Goal: Information Seeking & Learning: Learn about a topic

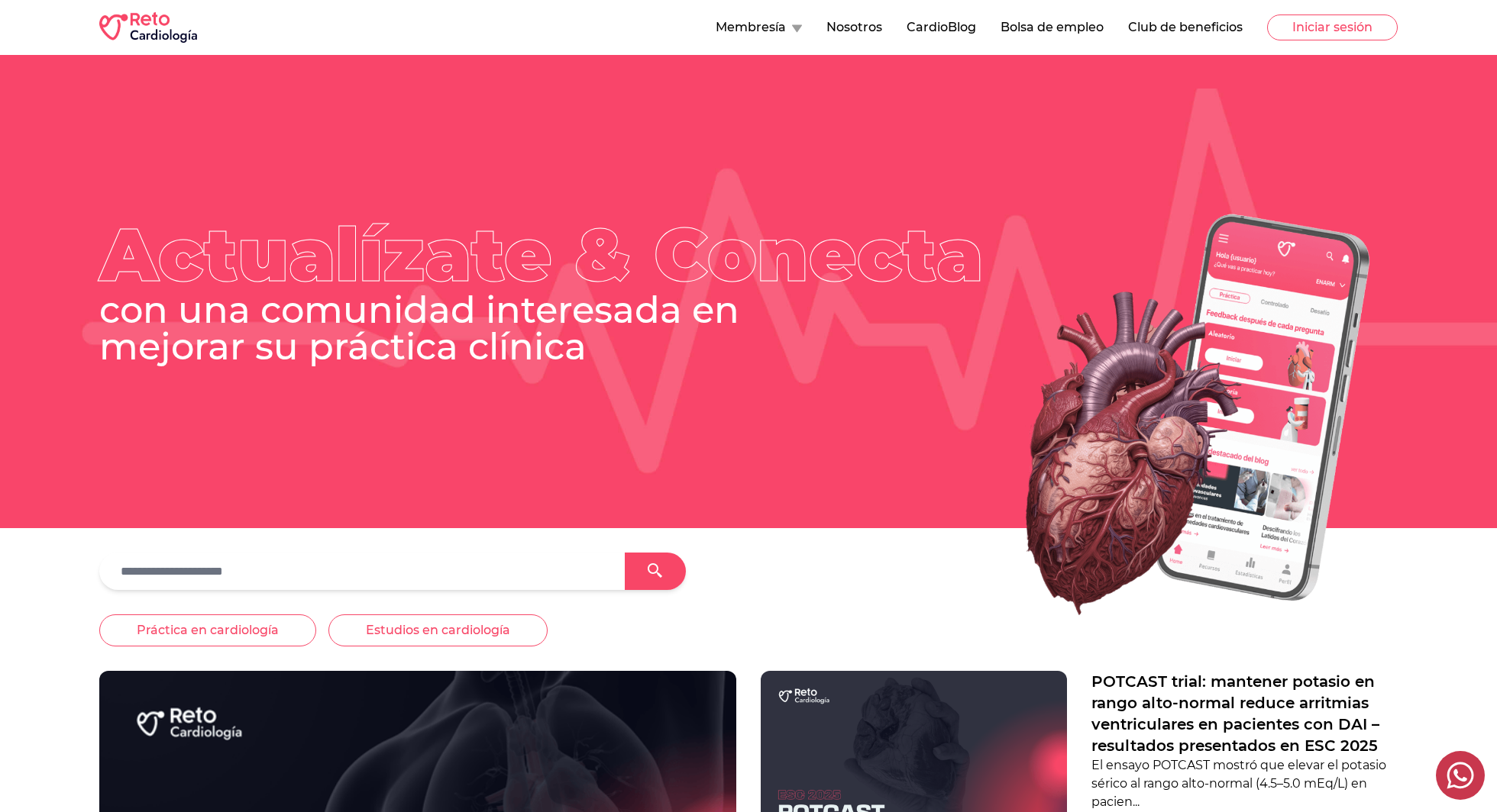
click at [929, 29] on button "CardioBlog" at bounding box center [941, 28] width 69 height 19
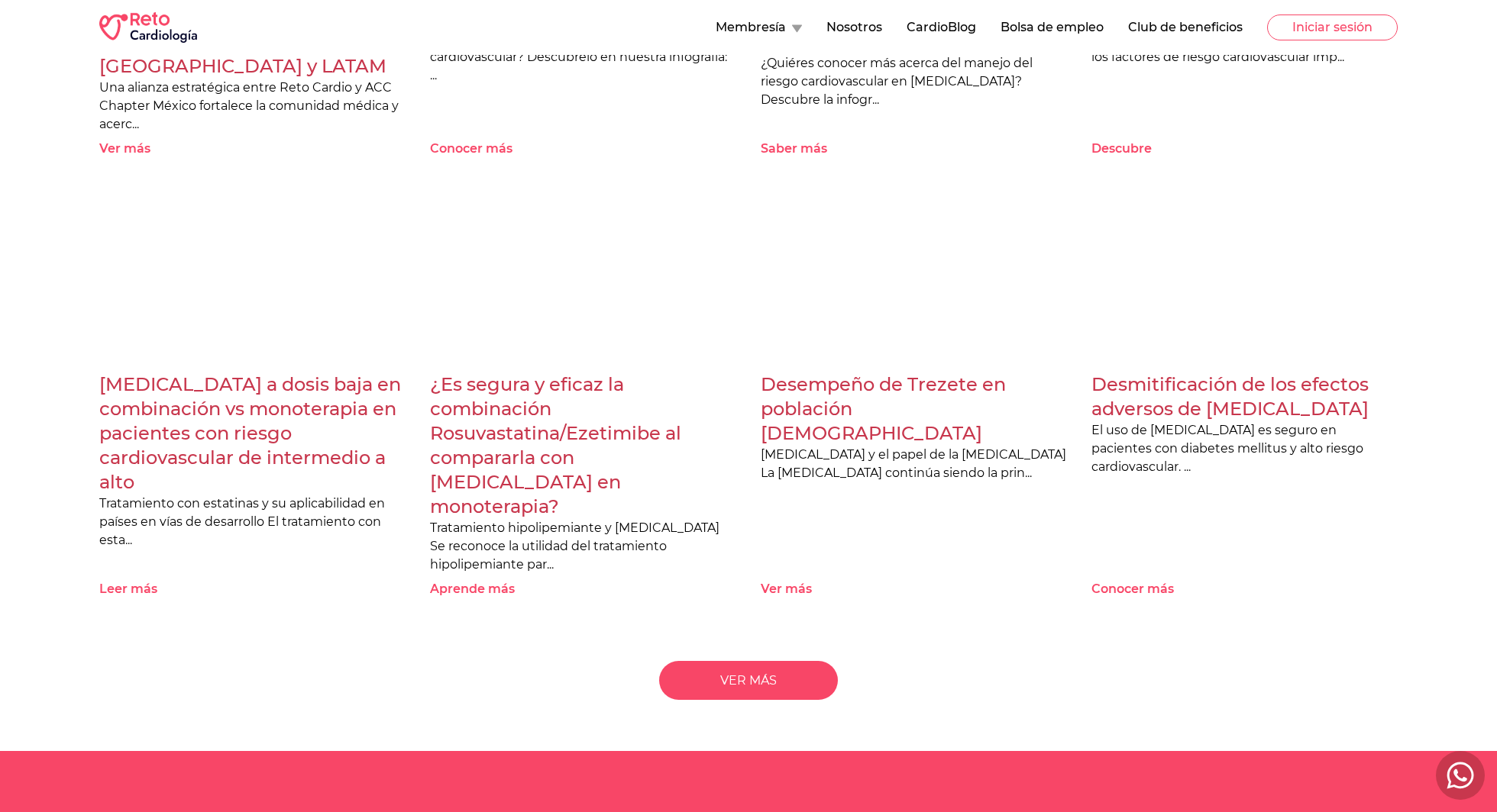
scroll to position [2305, 0]
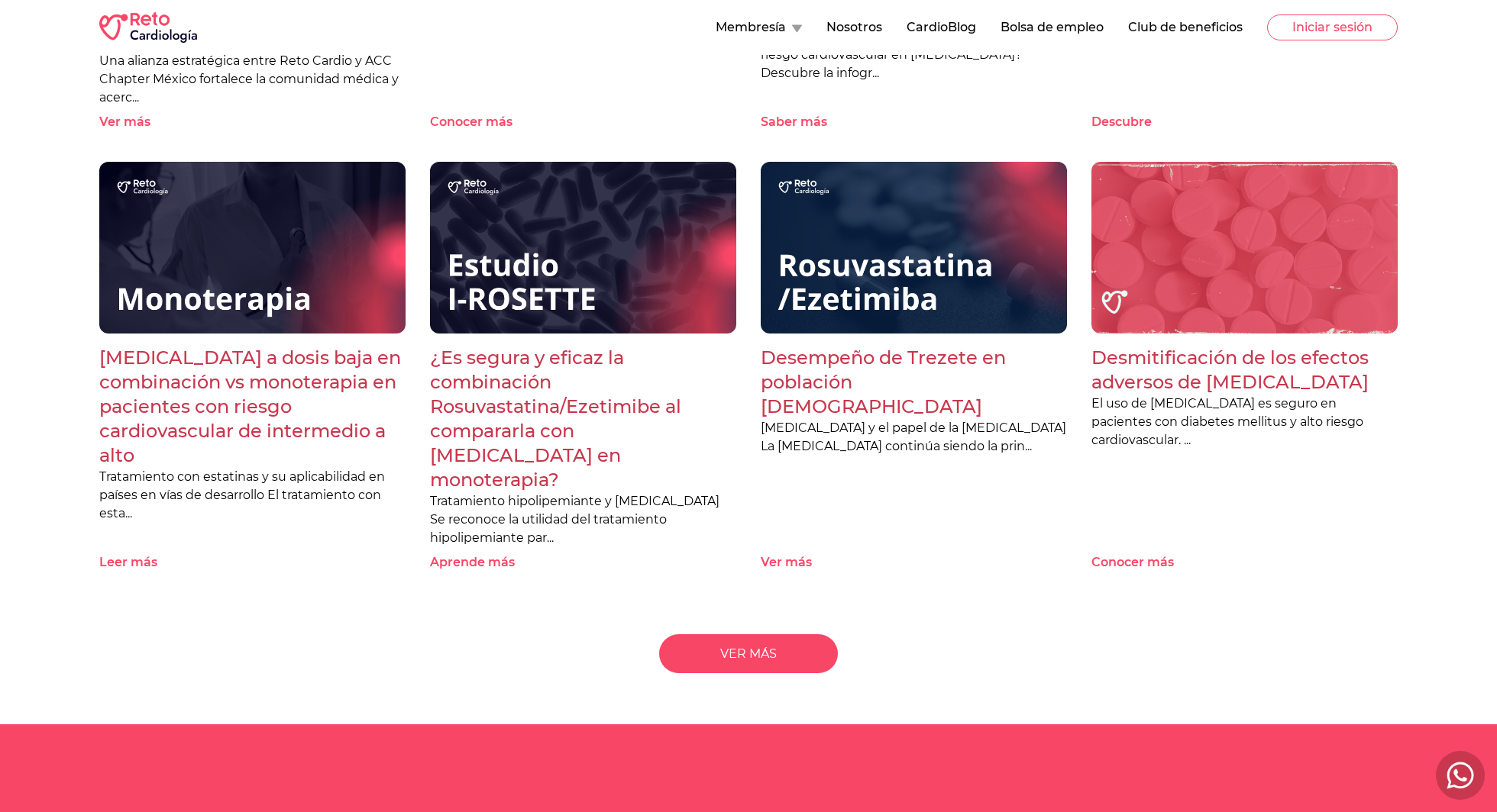
click at [764, 634] on link "VER MÁS" at bounding box center [748, 654] width 179 height 39
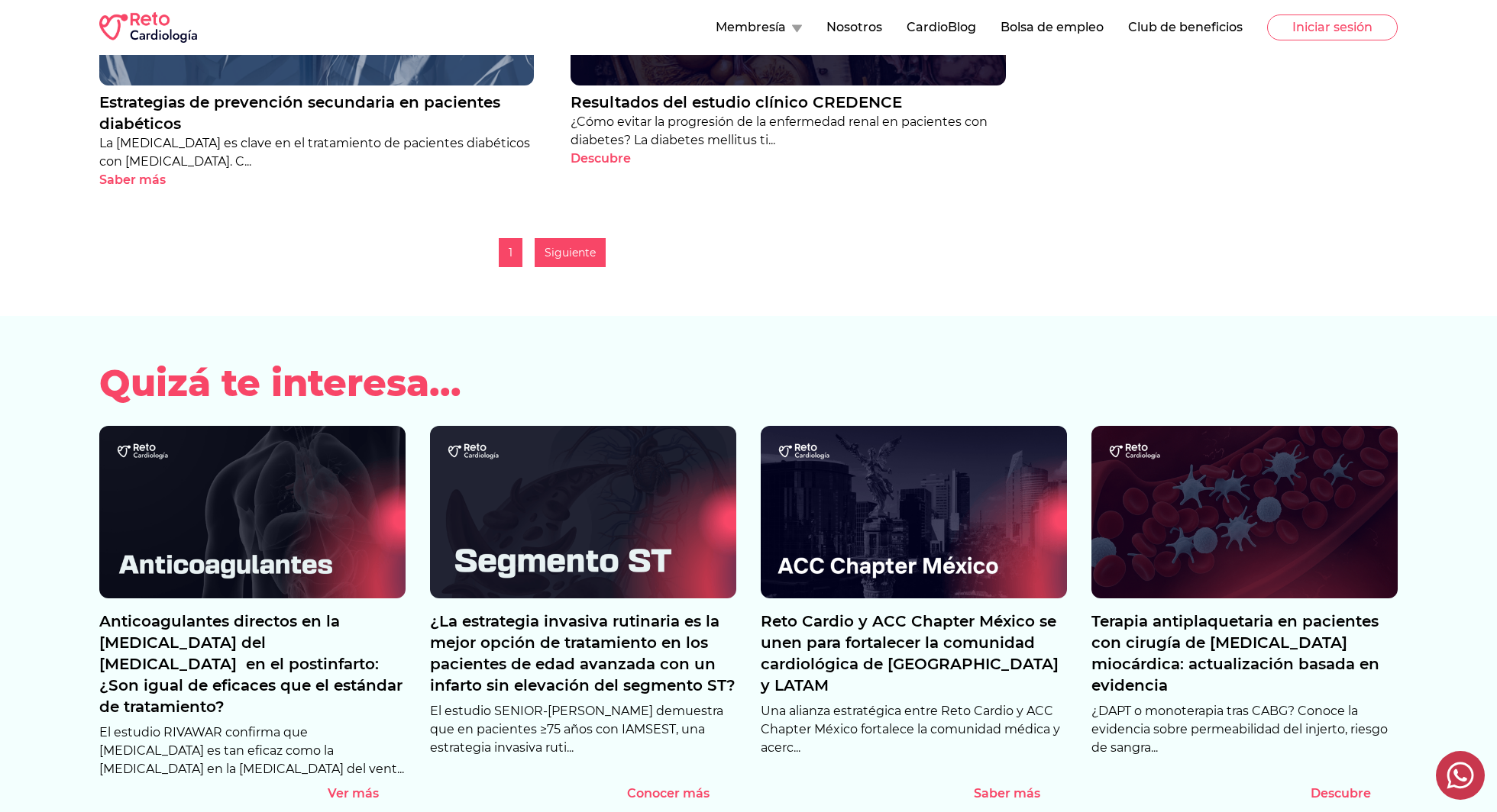
scroll to position [2077, 0]
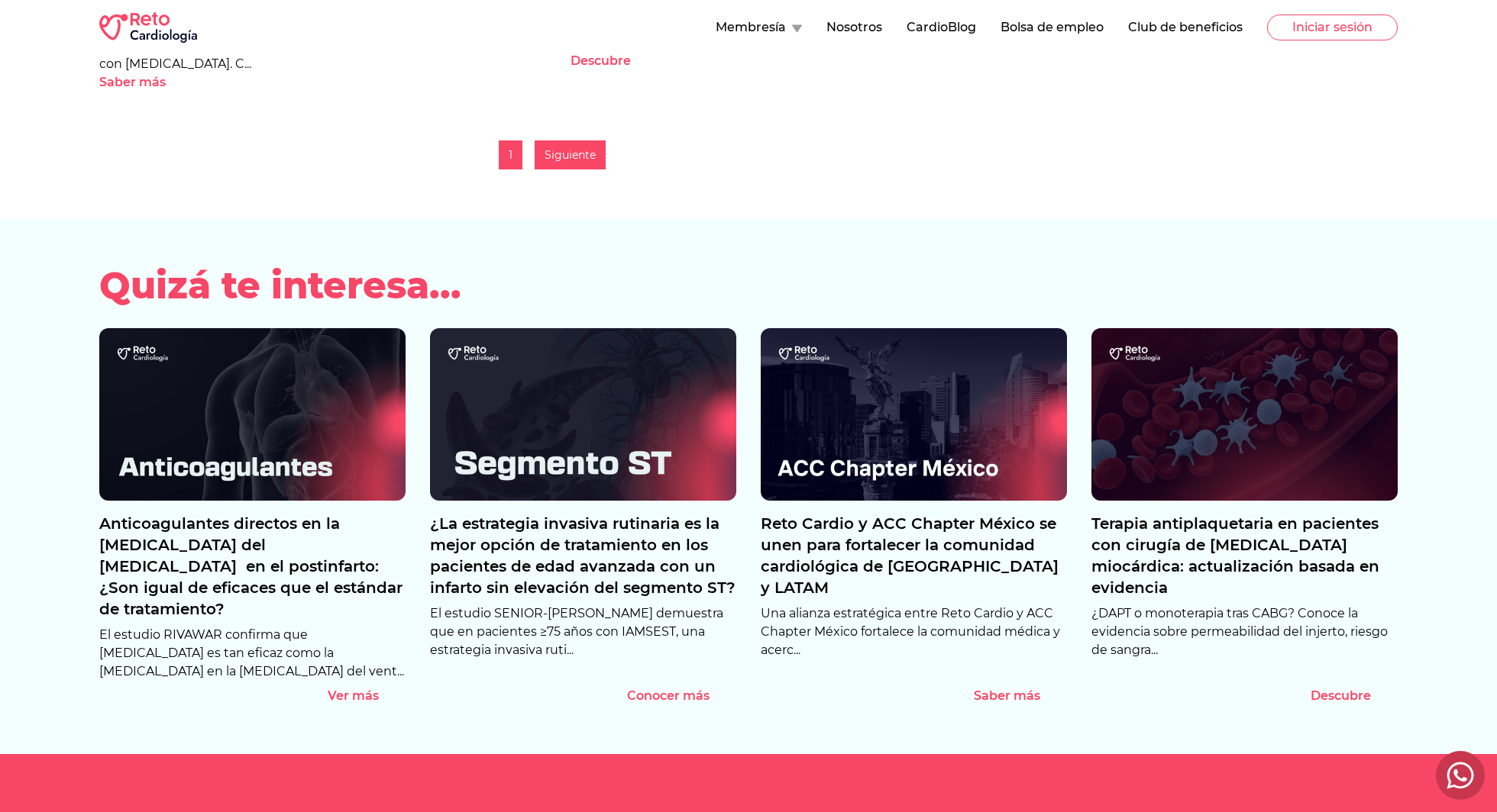
click at [568, 156] on div "Siguiente" at bounding box center [570, 155] width 71 height 29
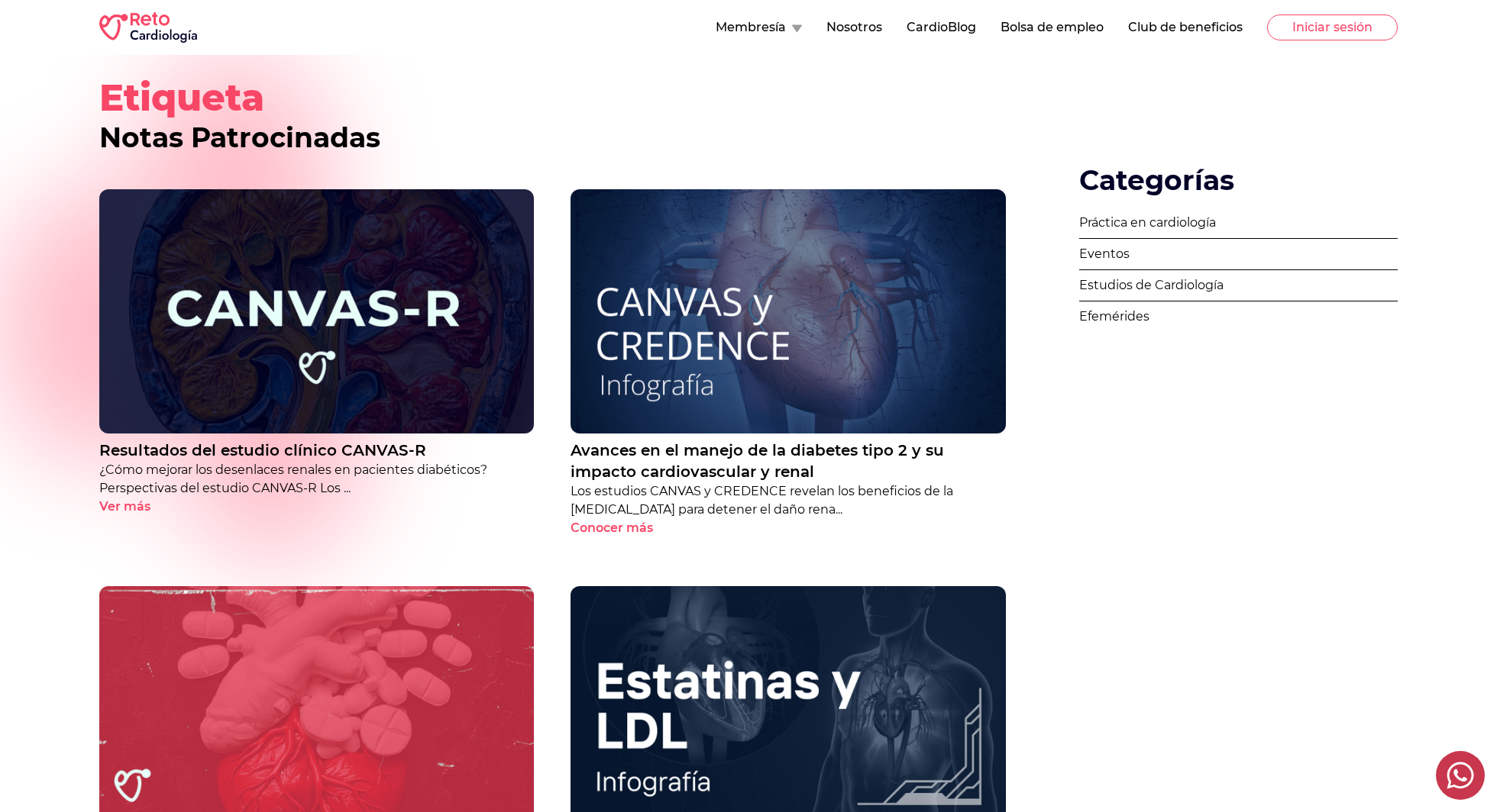
click at [493, 325] on img at bounding box center [316, 312] width 435 height 244
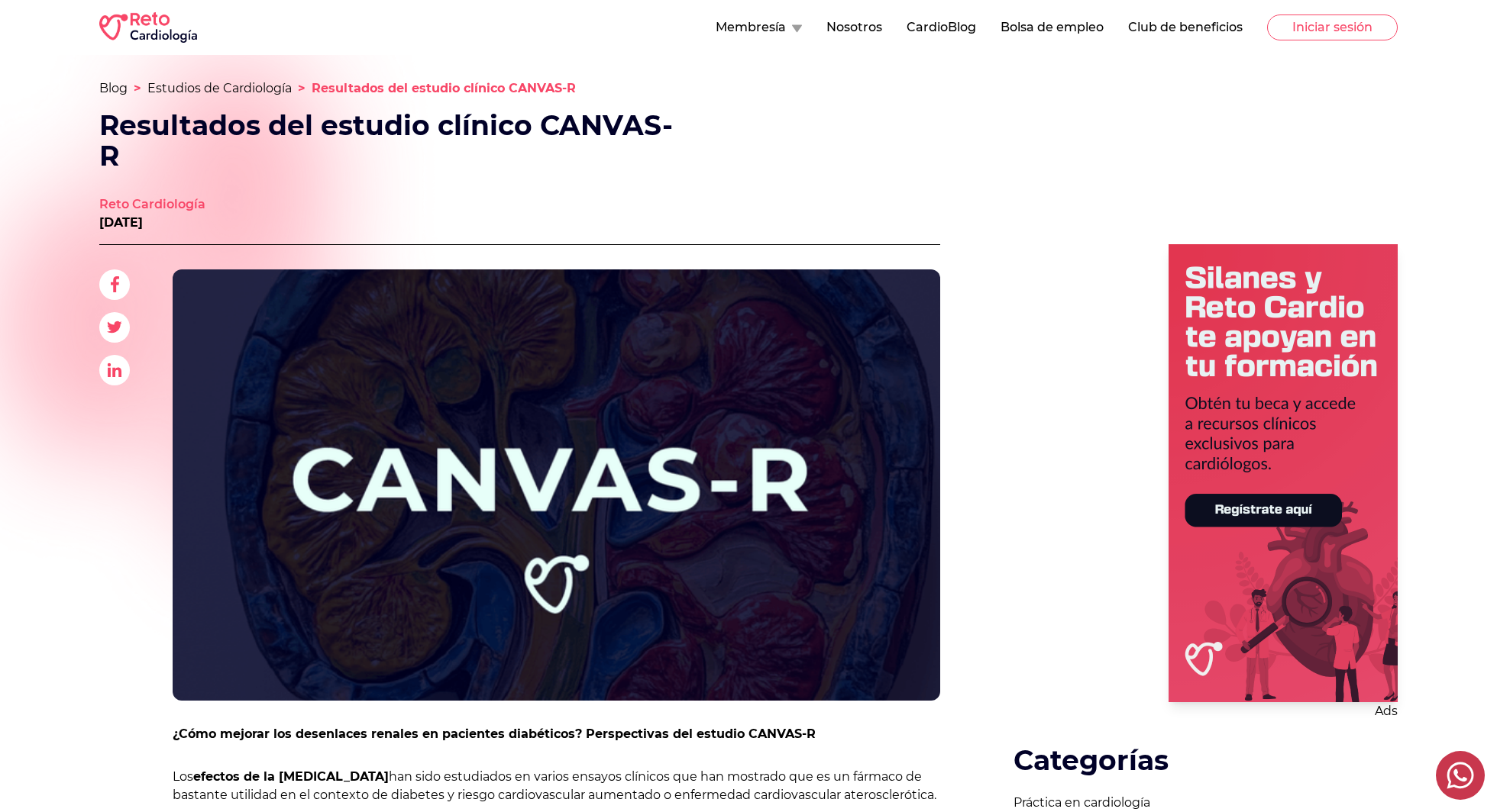
click at [779, 30] on button "Membresía" at bounding box center [759, 28] width 86 height 19
click at [272, 90] on link "Estudios de Cardiología" at bounding box center [219, 88] width 144 height 14
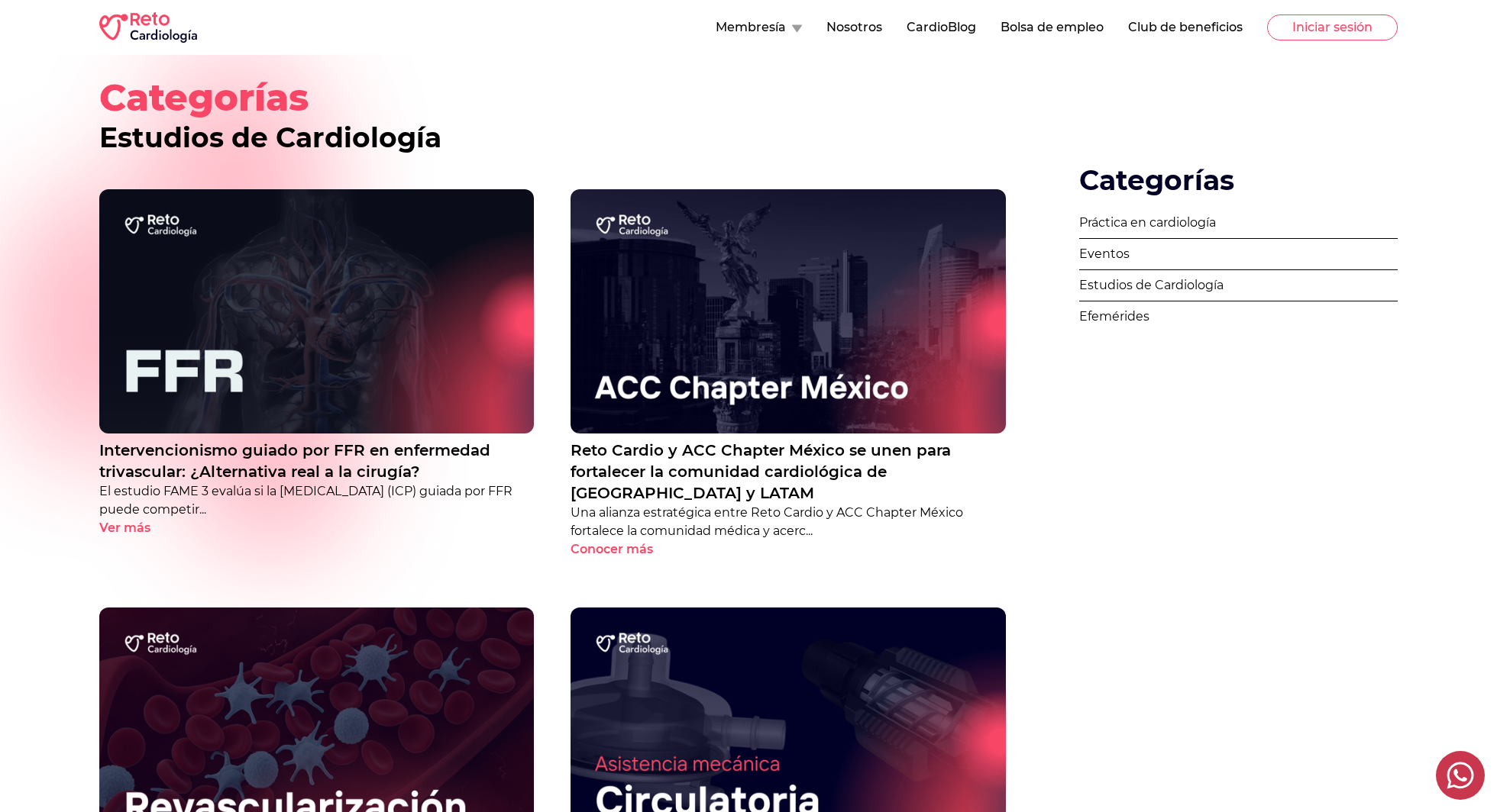
click at [452, 281] on img at bounding box center [316, 312] width 435 height 244
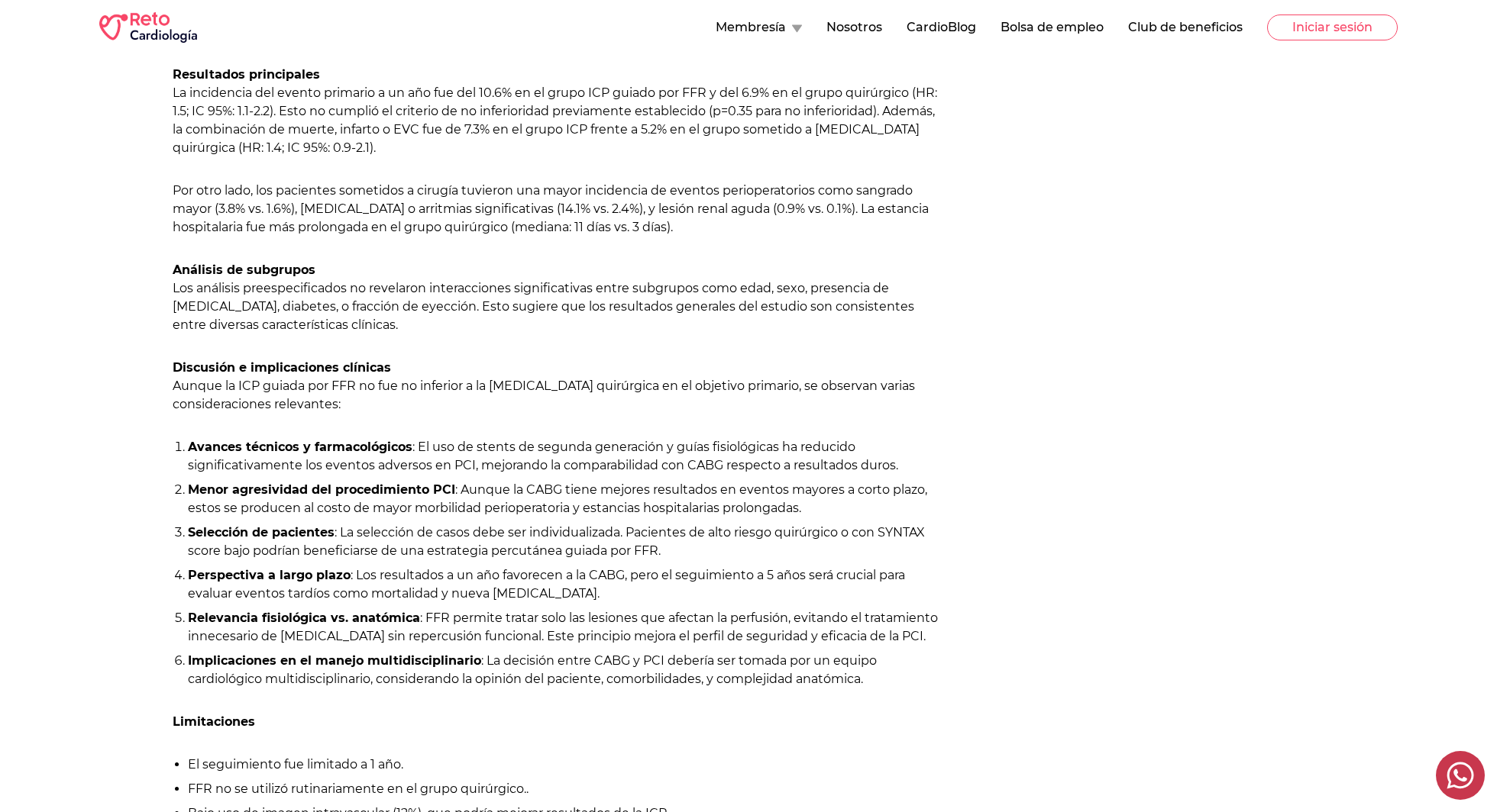
scroll to position [1734, 0]
